Goal: Find contact information: Find contact information

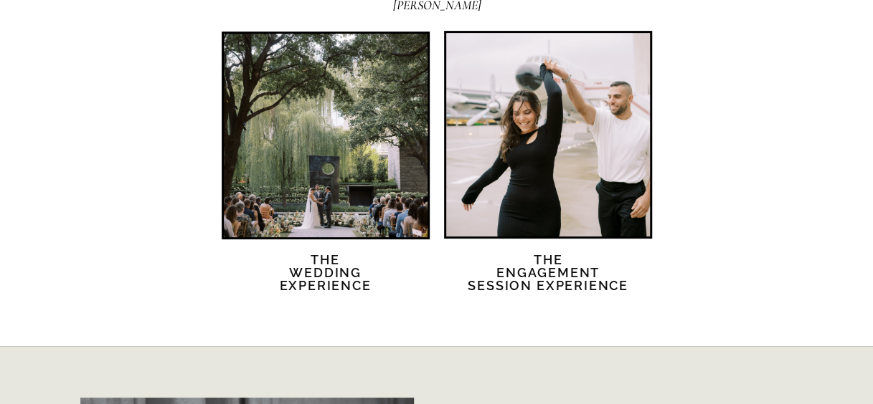
scroll to position [2871, 0]
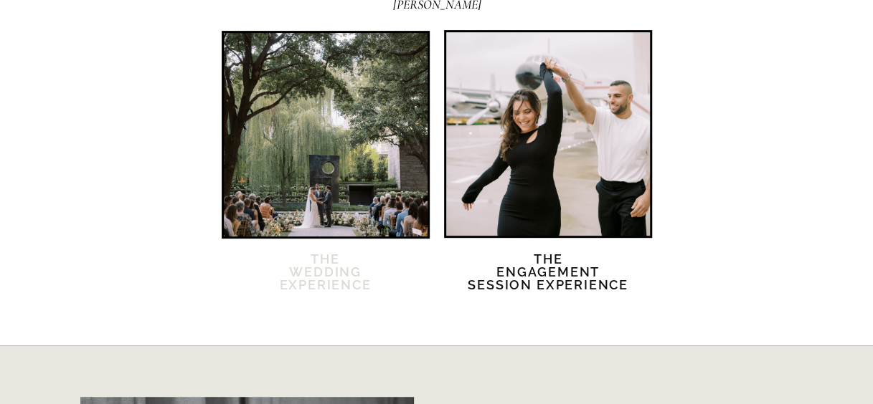
click at [310, 261] on h2 "The Wedding Experience" at bounding box center [325, 281] width 123 height 56
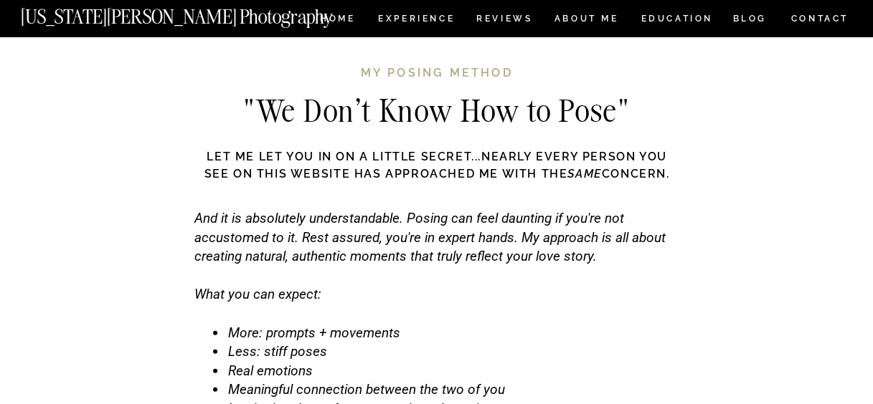
scroll to position [4520, 0]
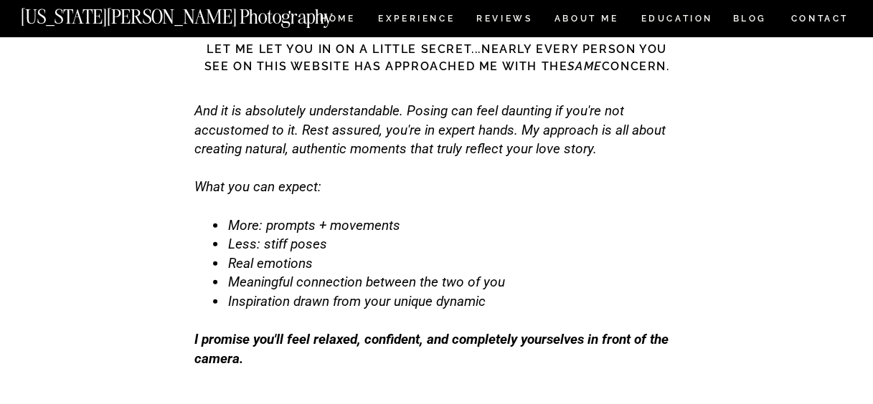
click at [832, 18] on nav "CONTACT" at bounding box center [819, 19] width 60 height 16
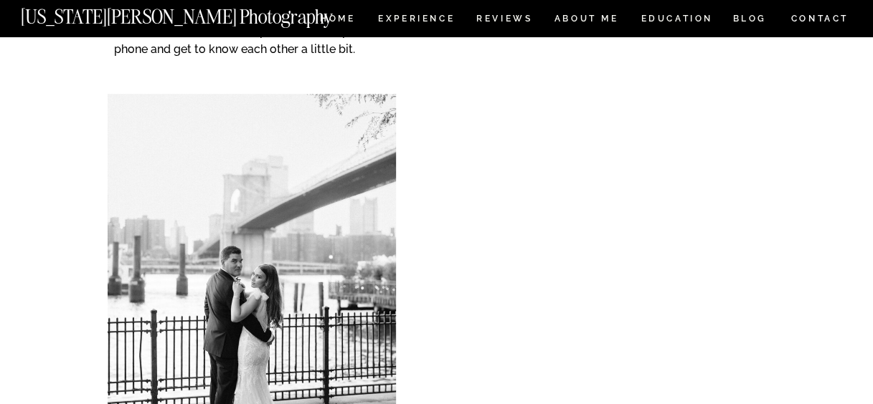
scroll to position [464, 0]
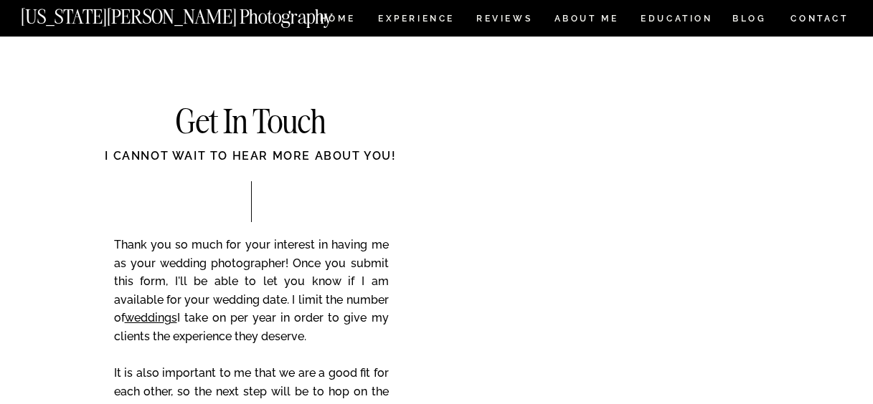
scroll to position [464, 0]
